Goal: Task Accomplishment & Management: Manage account settings

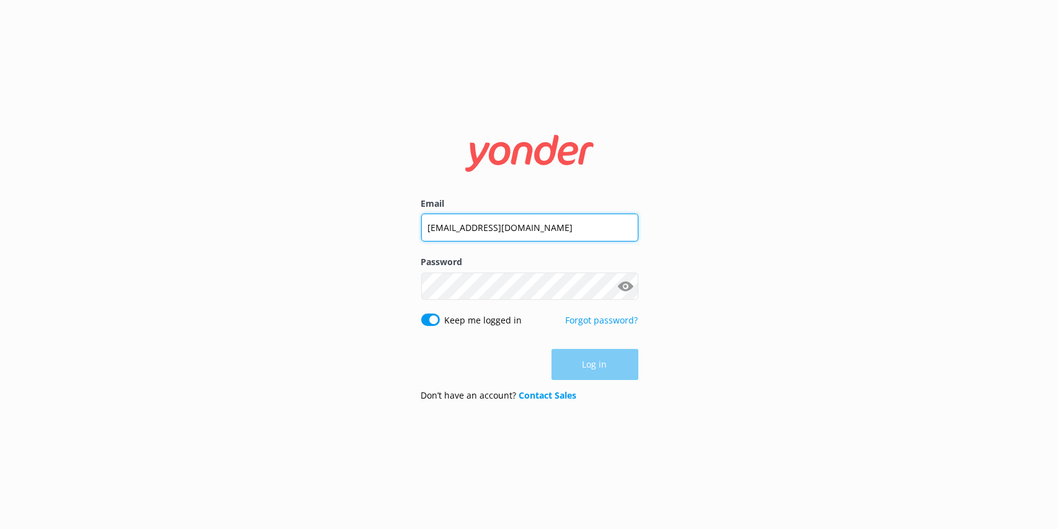
click at [492, 220] on input "[EMAIL_ADDRESS][DOMAIN_NAME]" at bounding box center [529, 227] width 217 height 28
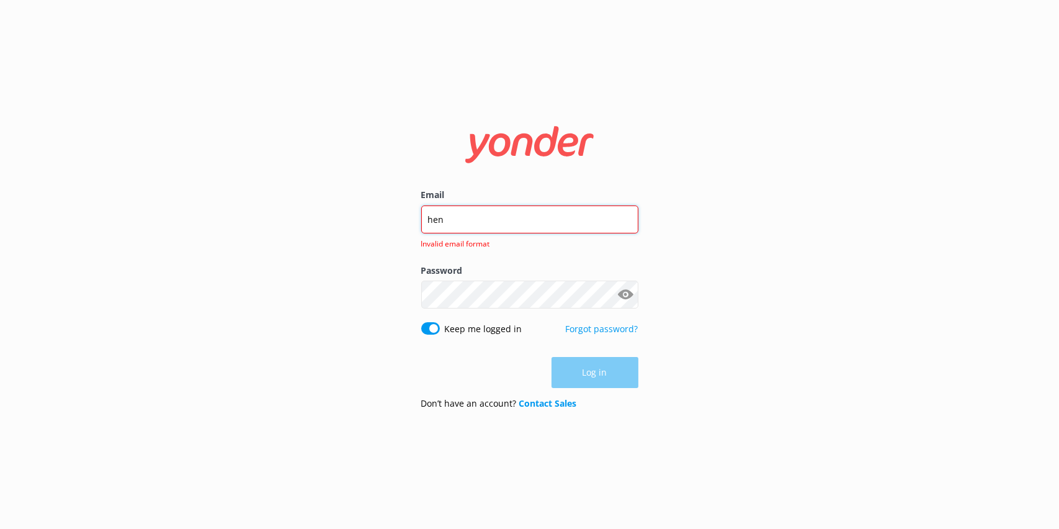
type input "[EMAIL_ADDRESS][PERSON_NAME][DOMAIN_NAME]"
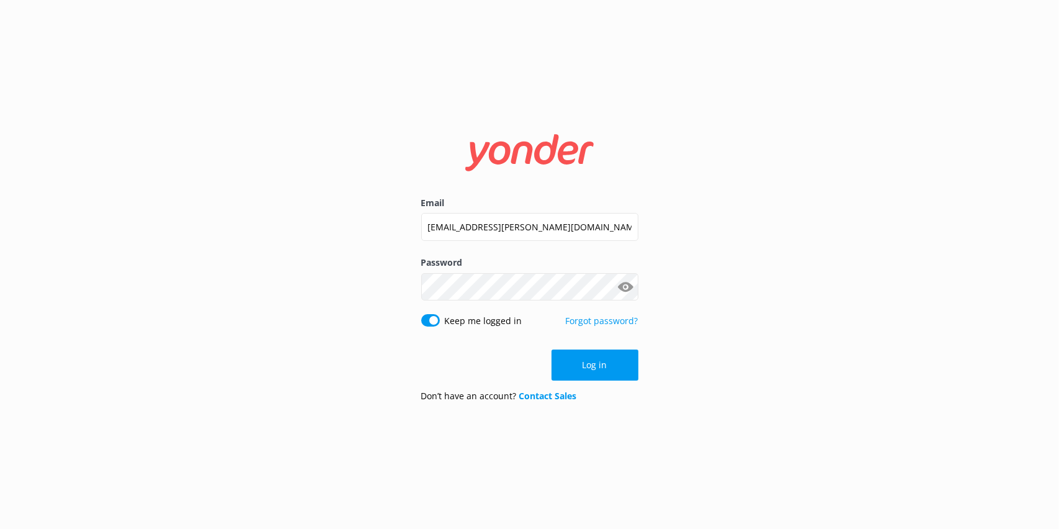
click at [623, 286] on button "Show password" at bounding box center [626, 286] width 25 height 25
click at [592, 360] on button "Log in" at bounding box center [595, 364] width 87 height 31
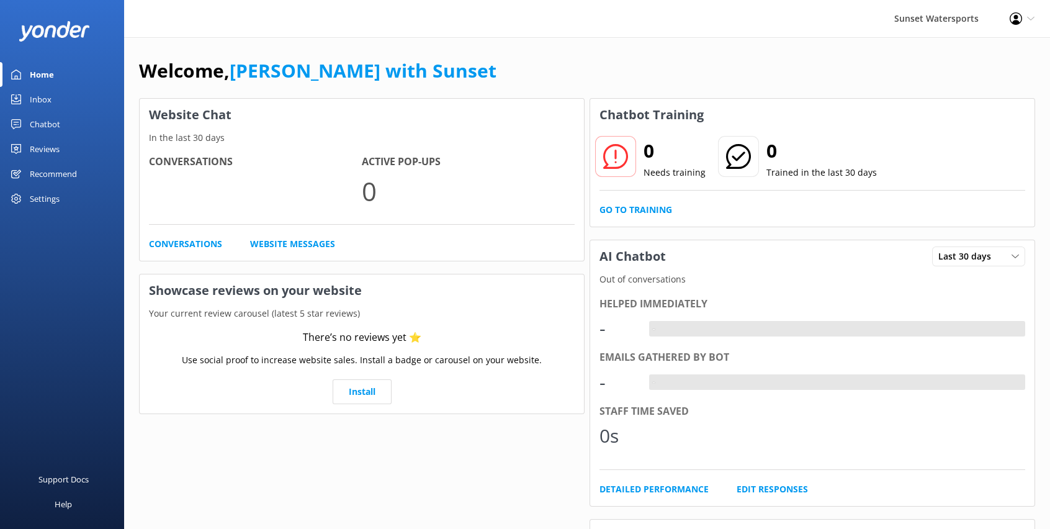
click at [47, 92] on div "Inbox" at bounding box center [41, 99] width 22 height 25
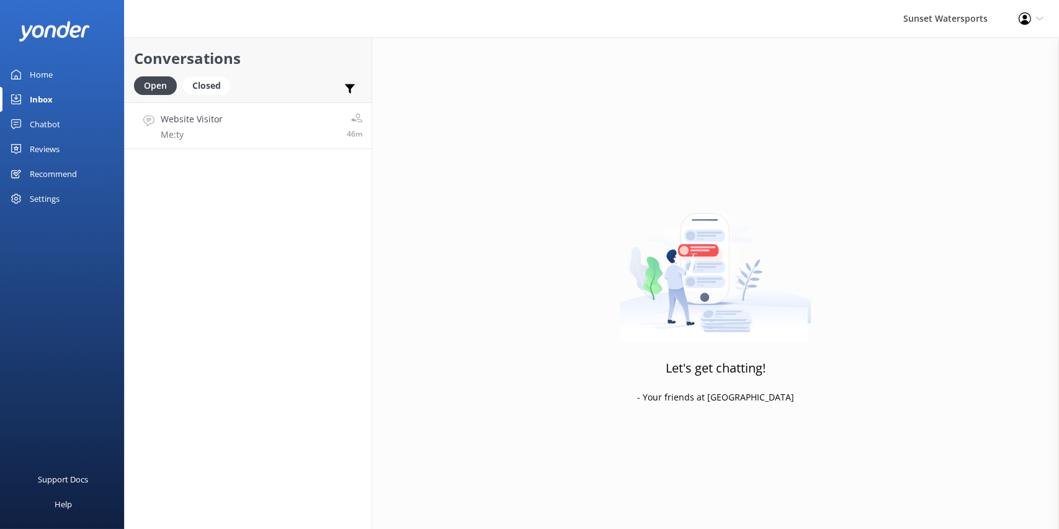
click at [253, 118] on link "Website Visitor Me: ty 46m" at bounding box center [248, 125] width 247 height 47
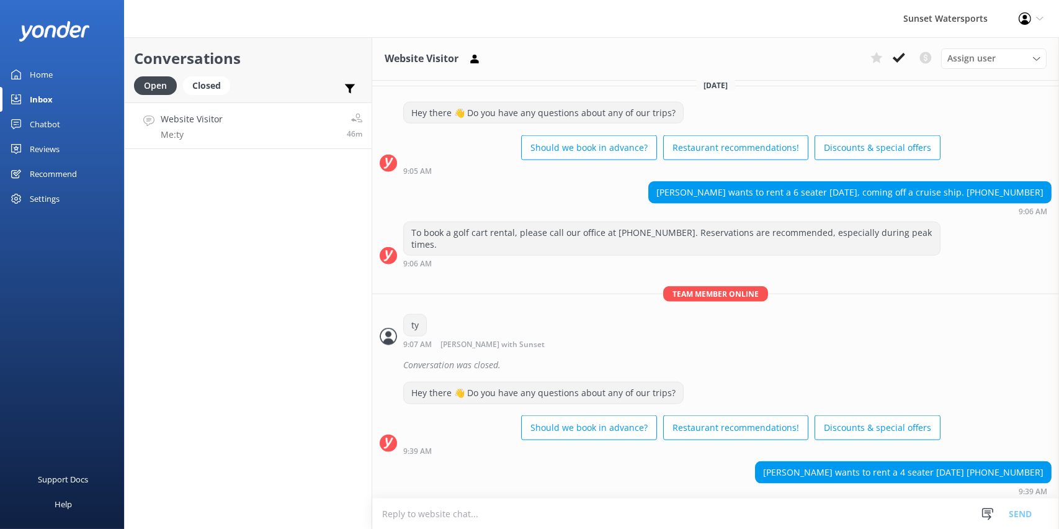
scroll to position [2511, 0]
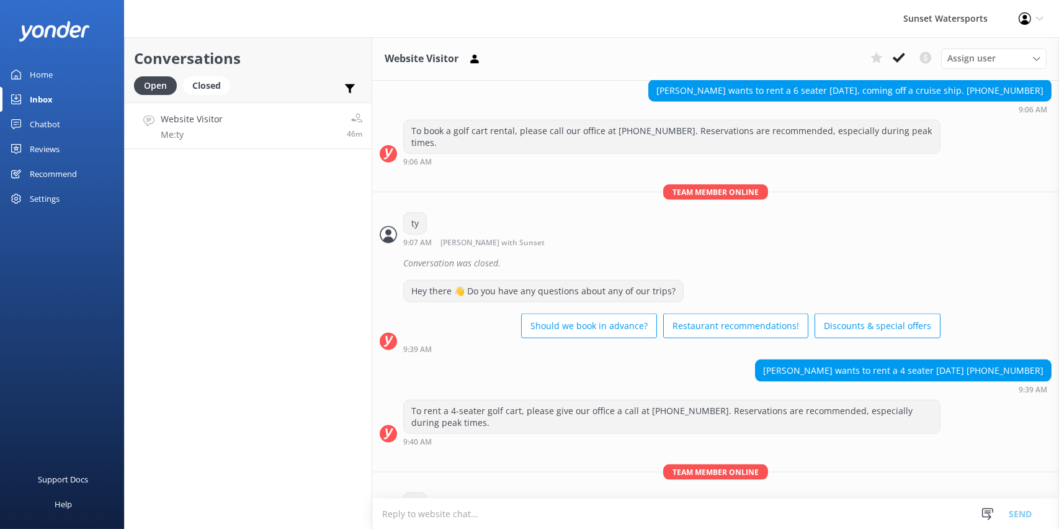
click at [51, 71] on div "Home" at bounding box center [41, 74] width 23 height 25
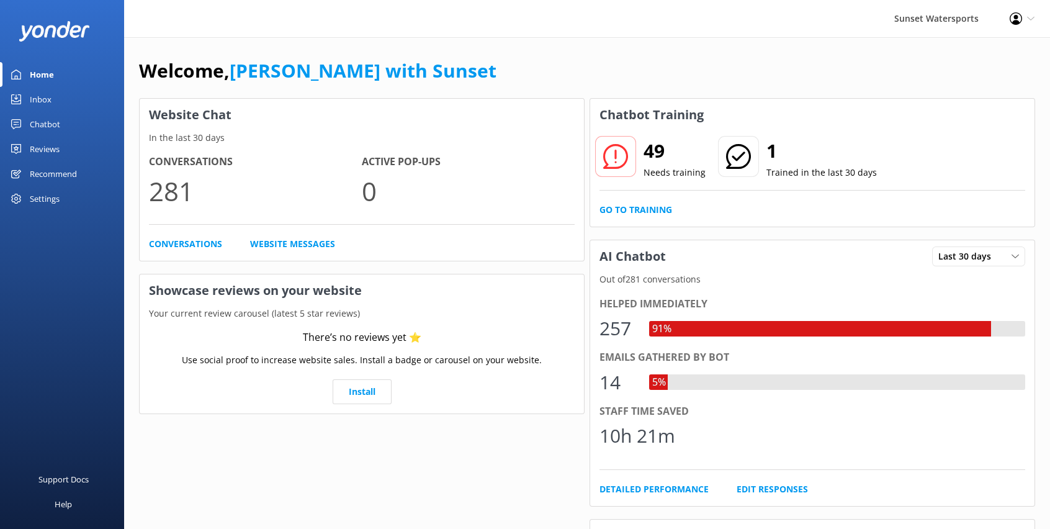
click at [31, 99] on div "Inbox" at bounding box center [41, 99] width 22 height 25
